Goal: Find contact information: Find contact information

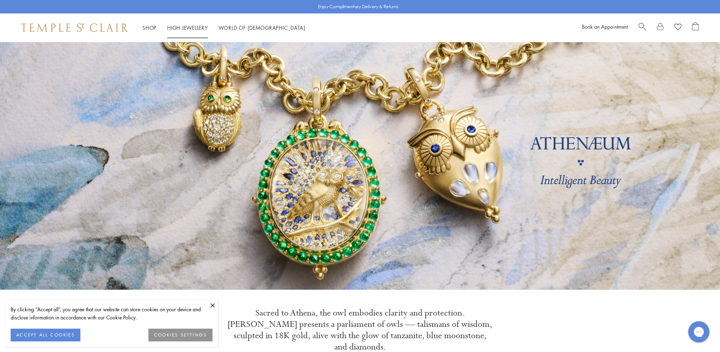
click at [186, 28] on link "High Jewellery High Jewellery" at bounding box center [187, 27] width 41 height 7
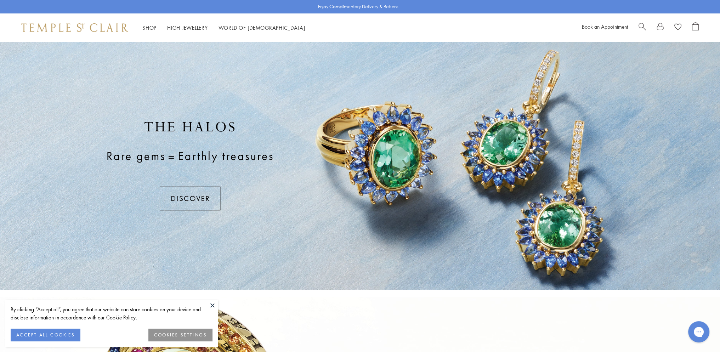
click at [404, 160] on div at bounding box center [360, 166] width 720 height 248
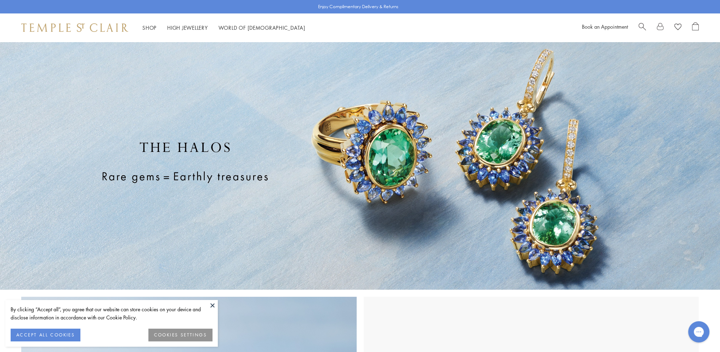
scroll to position [308, 0]
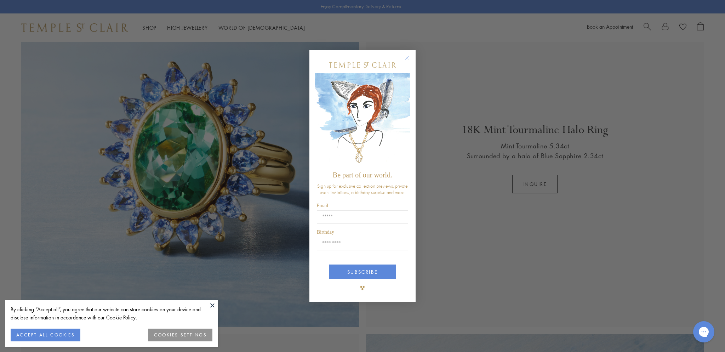
click at [407, 56] on circle "Close dialog" at bounding box center [407, 58] width 9 height 9
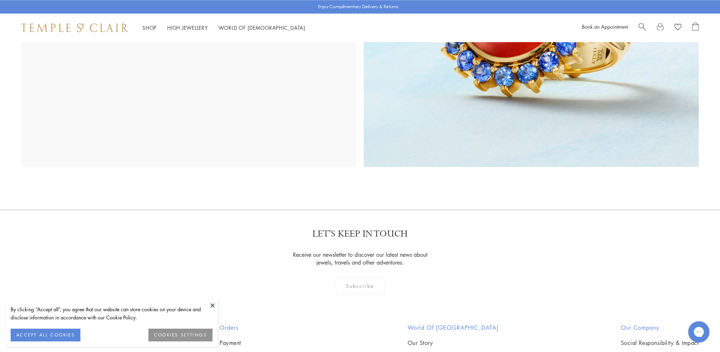
scroll to position [1540, 0]
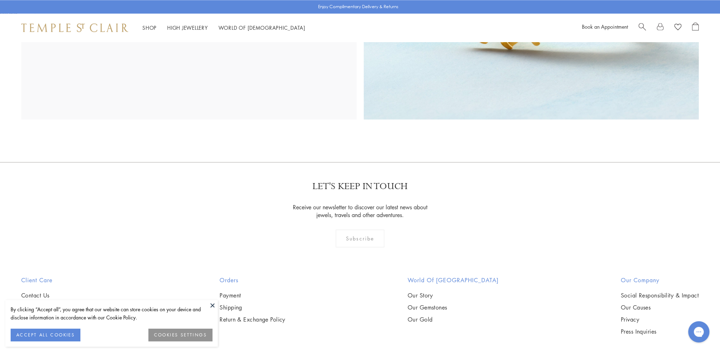
click at [214, 305] on button at bounding box center [212, 305] width 11 height 11
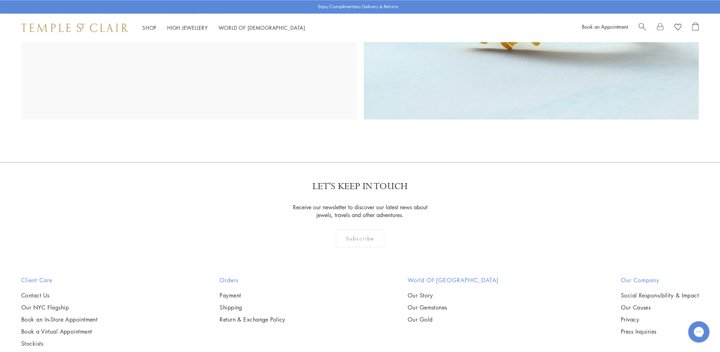
click at [358, 242] on div "Subscribe" at bounding box center [360, 239] width 49 height 18
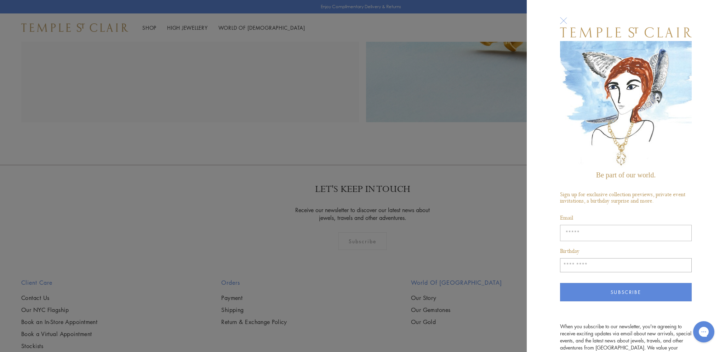
click at [581, 225] on input "Enter your email address" at bounding box center [626, 233] width 132 height 16
click at [589, 225] on input "Enter your email address" at bounding box center [626, 233] width 132 height 16
type input "**********"
click at [602, 261] on input "Birthday" at bounding box center [626, 265] width 132 height 14
click at [603, 259] on input "Birthday" at bounding box center [626, 265] width 132 height 14
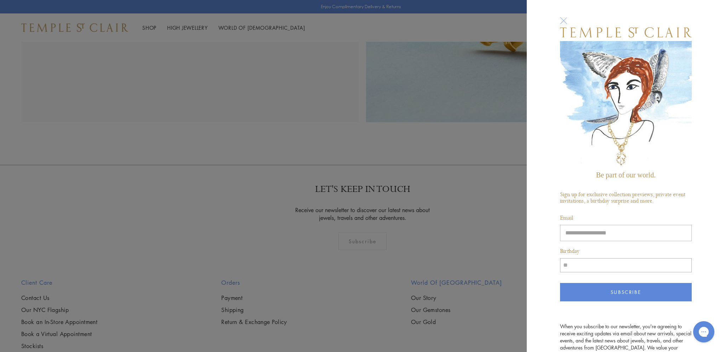
type input "**"
click at [603, 259] on input "**" at bounding box center [626, 265] width 132 height 14
type input "*****"
click at [613, 283] on button "Subscribe" at bounding box center [626, 292] width 132 height 18
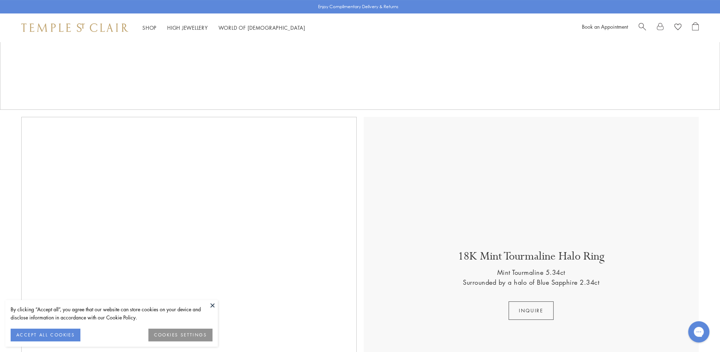
scroll to position [74, 0]
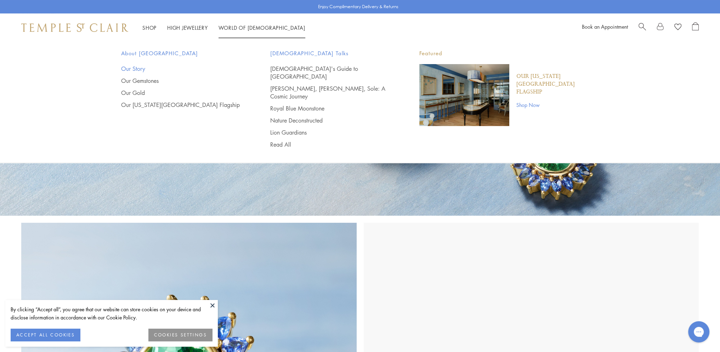
click at [141, 70] on link "Our Story" at bounding box center [181, 69] width 121 height 8
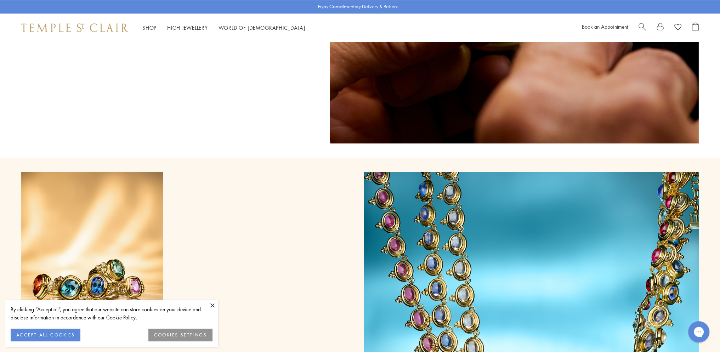
scroll to position [5083, 0]
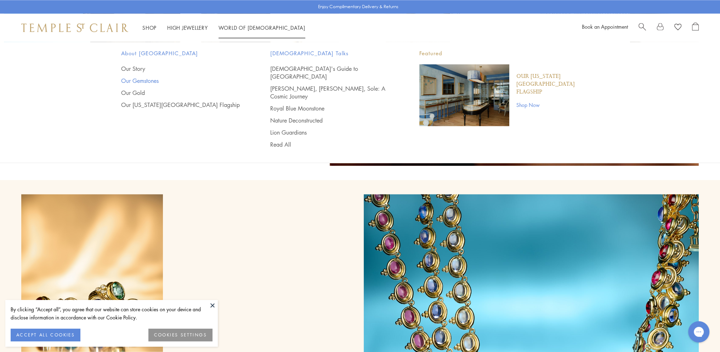
click at [152, 79] on link "Our Gemstones" at bounding box center [181, 81] width 121 height 8
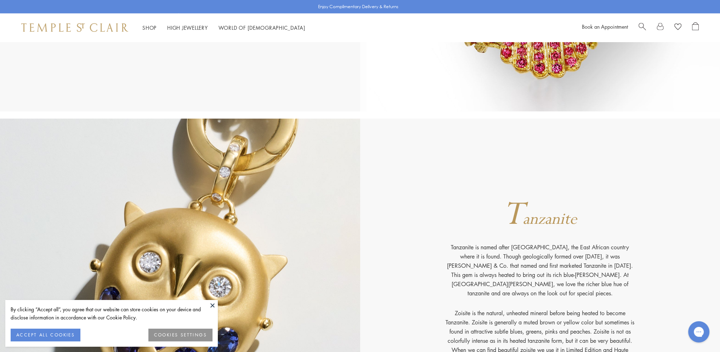
scroll to position [8440, 0]
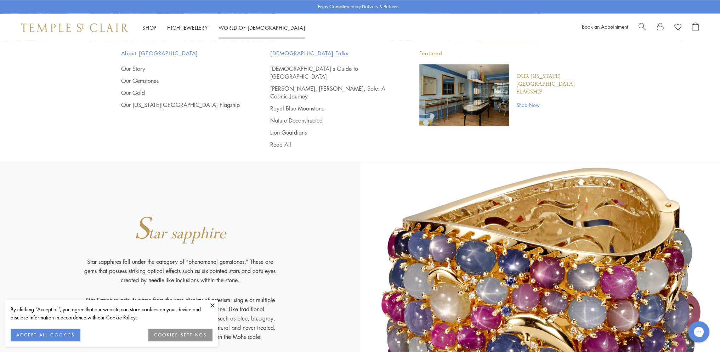
click at [518, 101] on link "Shop Now" at bounding box center [557, 105] width 83 height 8
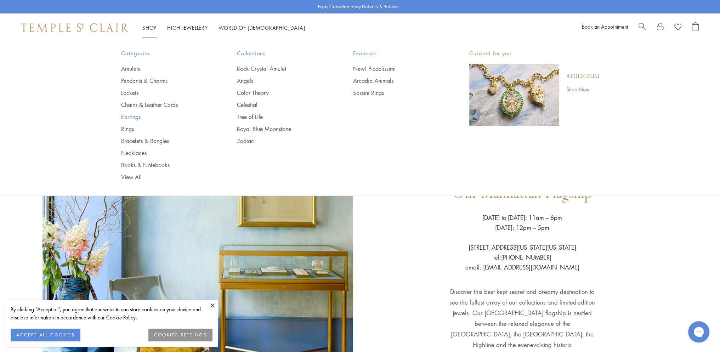
click at [132, 117] on link "Earrings" at bounding box center [165, 117] width 88 height 8
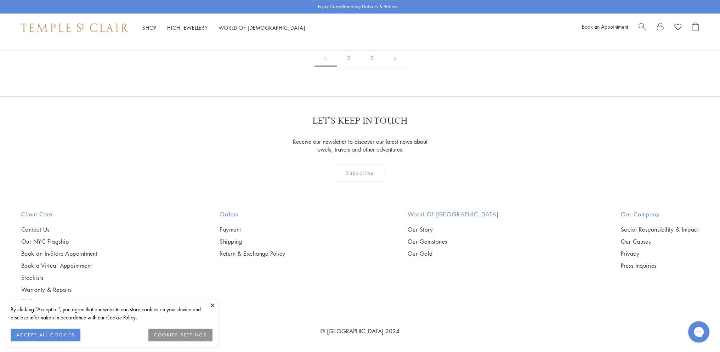
scroll to position [3346, 0]
click at [0, 0] on img at bounding box center [0, 0] width 0 height 0
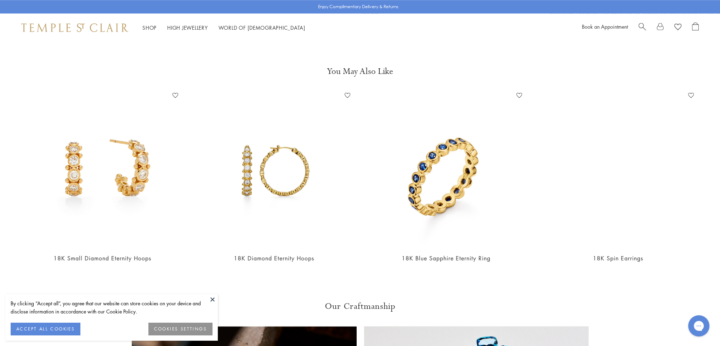
scroll to position [846, 0]
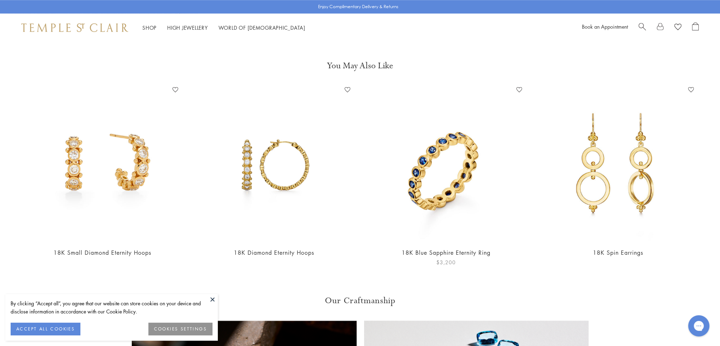
click at [434, 149] on img at bounding box center [446, 163] width 158 height 158
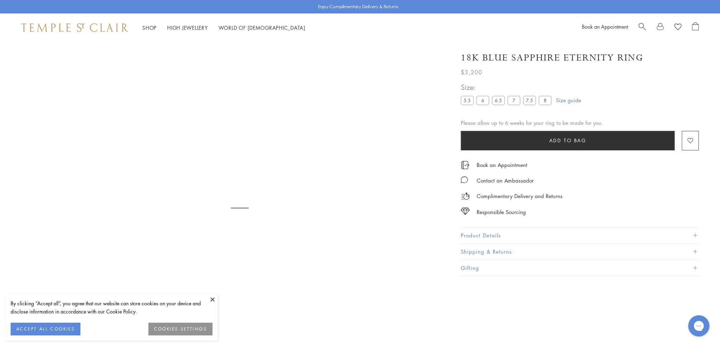
scroll to position [42, 0]
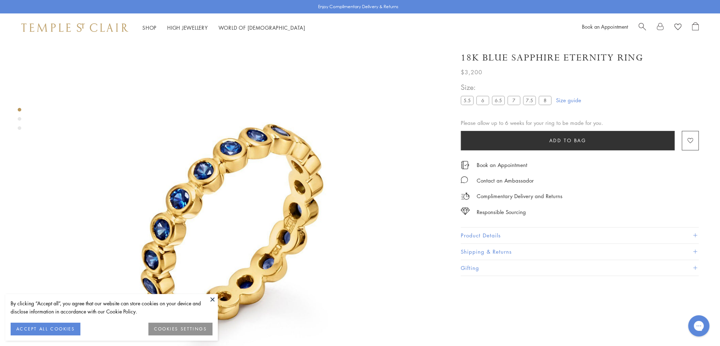
click at [248, 148] on img at bounding box center [239, 204] width 408 height 408
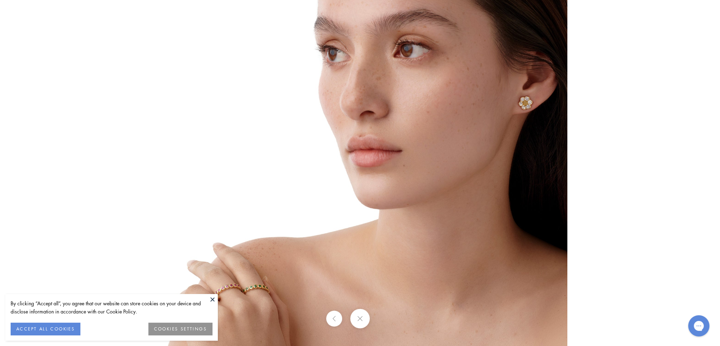
click at [360, 322] on button at bounding box center [359, 318] width 19 height 19
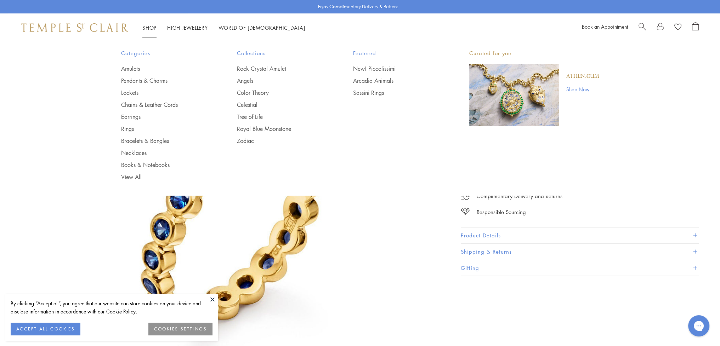
click at [140, 25] on div "Shop Shop Categories Amulets Pendants & Charms Lockets Chains & Leather Cords E…" at bounding box center [171, 27] width 300 height 9
click at [147, 27] on link "Shop Shop" at bounding box center [149, 27] width 14 height 7
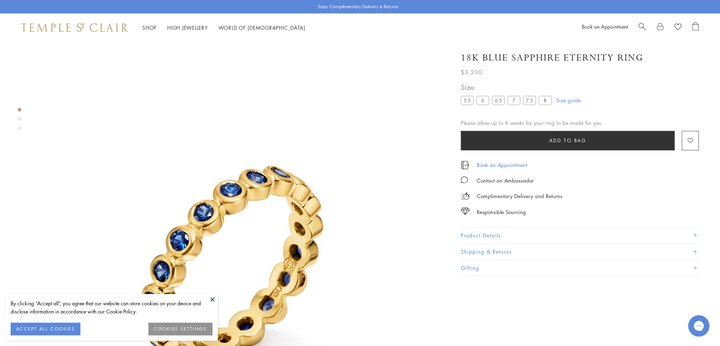
click at [504, 164] on link "Book an Appointment" at bounding box center [502, 165] width 51 height 8
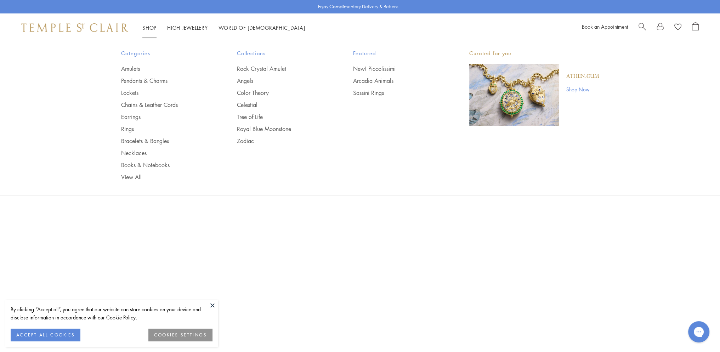
click at [148, 26] on link "Shop Shop" at bounding box center [149, 27] width 14 height 7
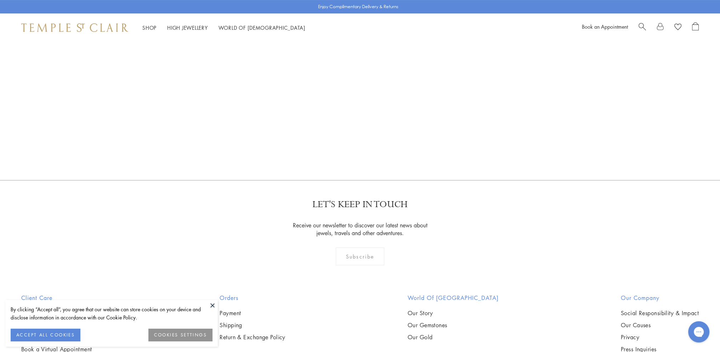
scroll to position [322, 0]
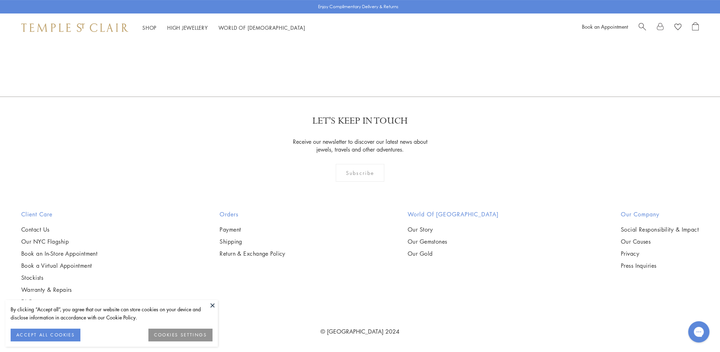
click at [213, 306] on button at bounding box center [212, 305] width 11 height 11
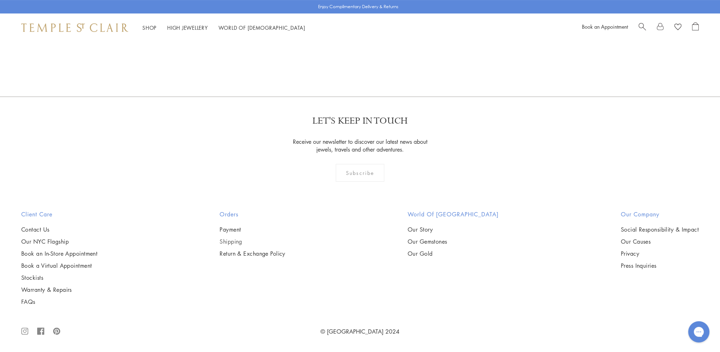
click at [234, 241] on link "Shipping" at bounding box center [253, 242] width 66 height 8
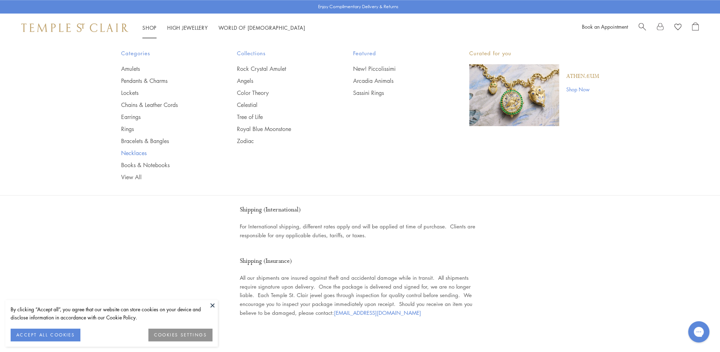
click at [138, 152] on link "Necklaces" at bounding box center [165, 153] width 88 height 8
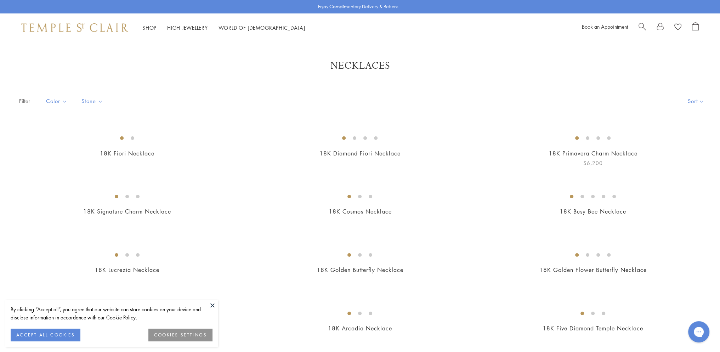
click at [0, 0] on img at bounding box center [0, 0] width 0 height 0
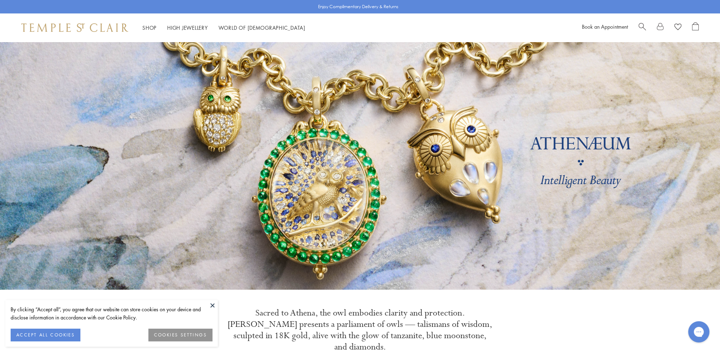
click at [53, 330] on button "ACCEPT ALL COOKIES" at bounding box center [46, 335] width 70 height 13
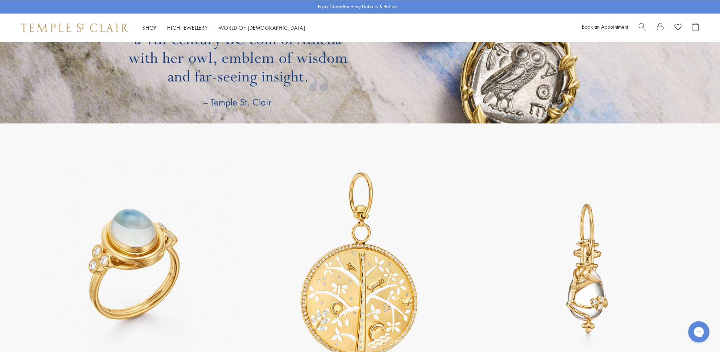
scroll to position [2379, 0]
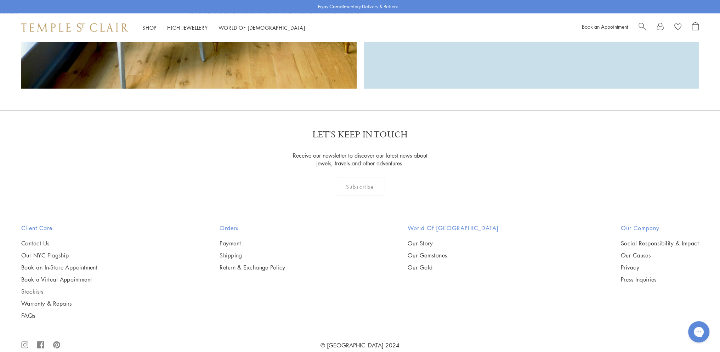
click at [234, 252] on link "Shipping" at bounding box center [253, 256] width 66 height 8
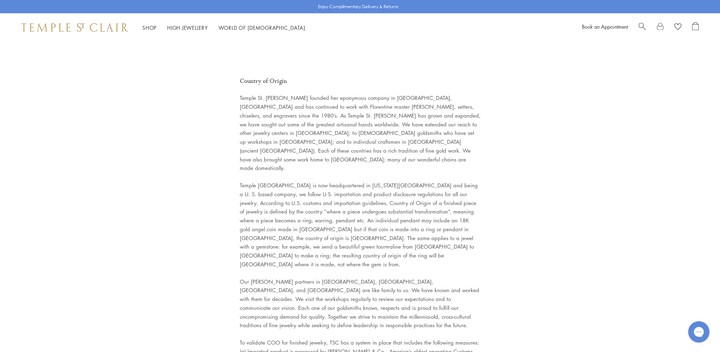
scroll to position [1297, 0]
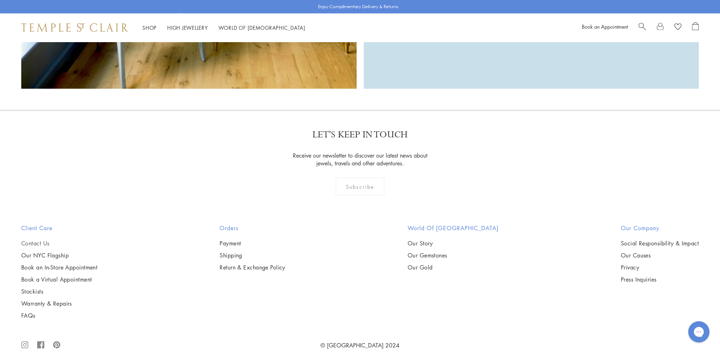
click at [38, 239] on link "Contact Us" at bounding box center [59, 243] width 76 height 8
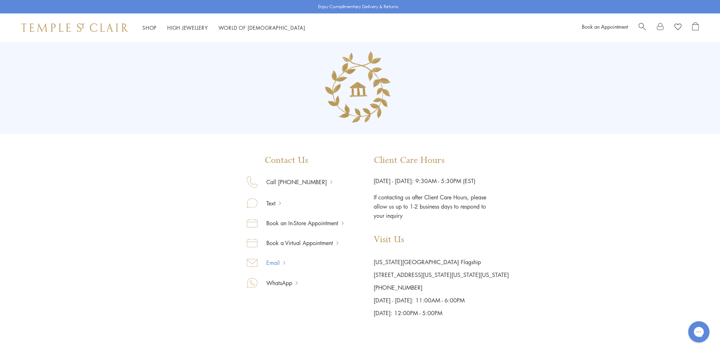
click at [276, 262] on link "Email" at bounding box center [271, 262] width 26 height 9
drag, startPoint x: 421, startPoint y: 287, endPoint x: 378, endPoint y: 290, distance: 42.6
click at [378, 290] on p "[PHONE_NUMBER]" at bounding box center [441, 287] width 135 height 13
copy link "646)-652-3110"
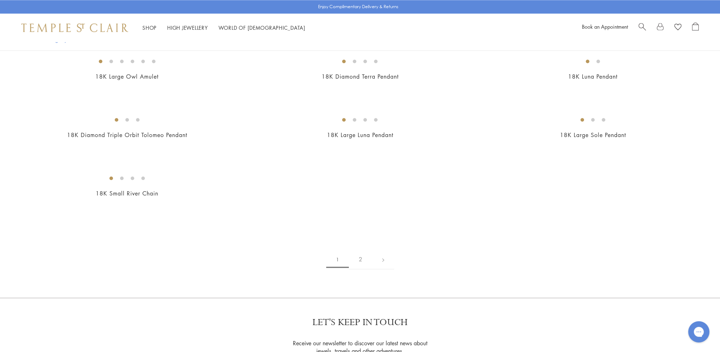
scroll to position [1525, 0]
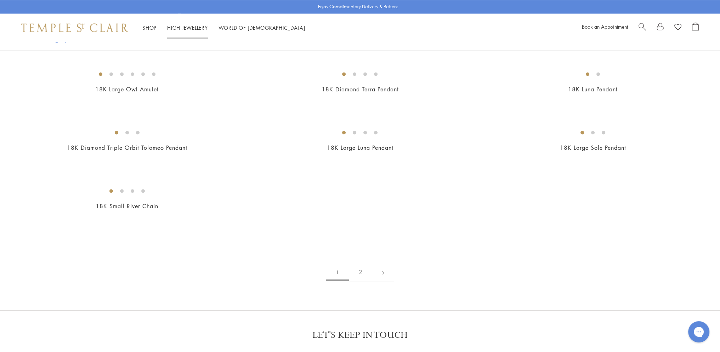
click at [193, 28] on link "High Jewellery High Jewellery" at bounding box center [187, 27] width 41 height 7
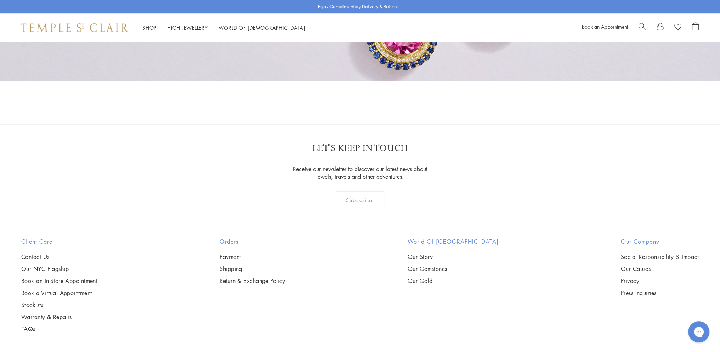
scroll to position [746, 0]
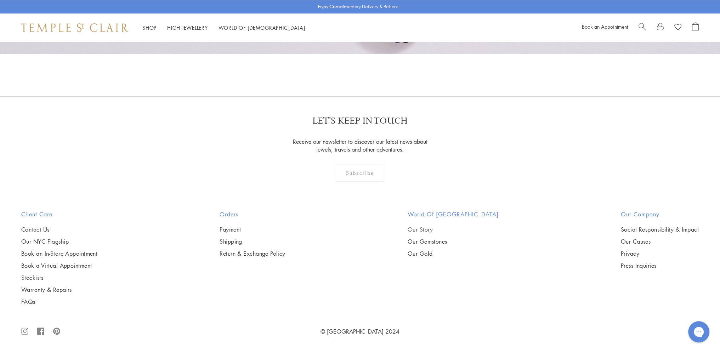
click at [442, 229] on link "Our Story" at bounding box center [453, 230] width 91 height 8
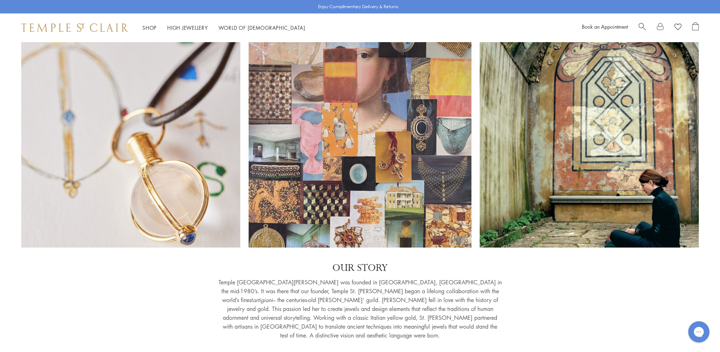
click at [650, 230] on div at bounding box center [360, 145] width 720 height 206
